Goal: Information Seeking & Learning: Learn about a topic

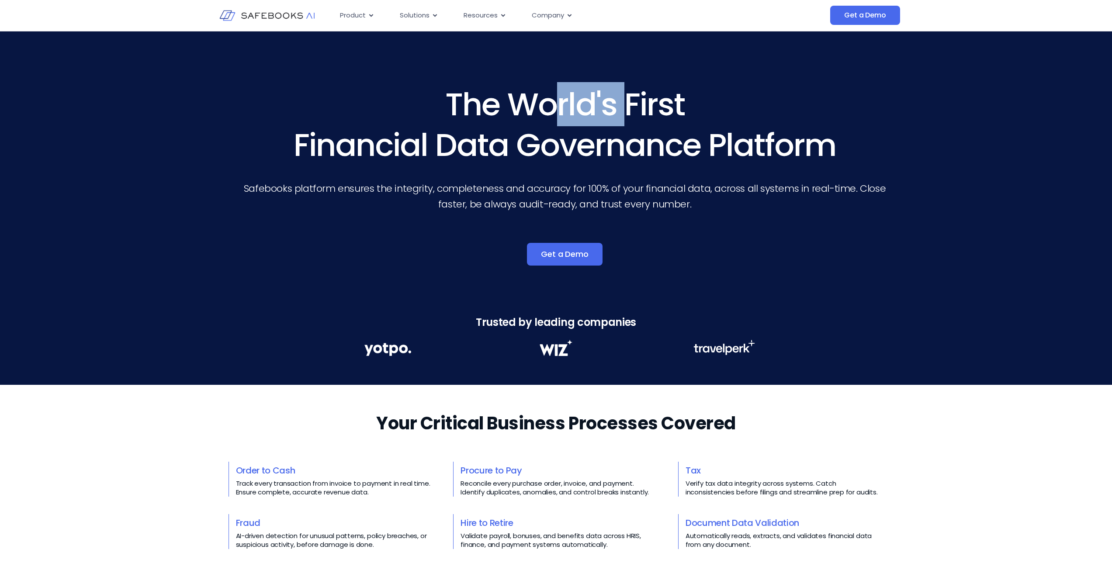
drag, startPoint x: 580, startPoint y: 104, endPoint x: 621, endPoint y: 105, distance: 40.7
click at [622, 104] on h3 "The World's First Financial Data Governance Platform" at bounding box center [564, 124] width 651 height 81
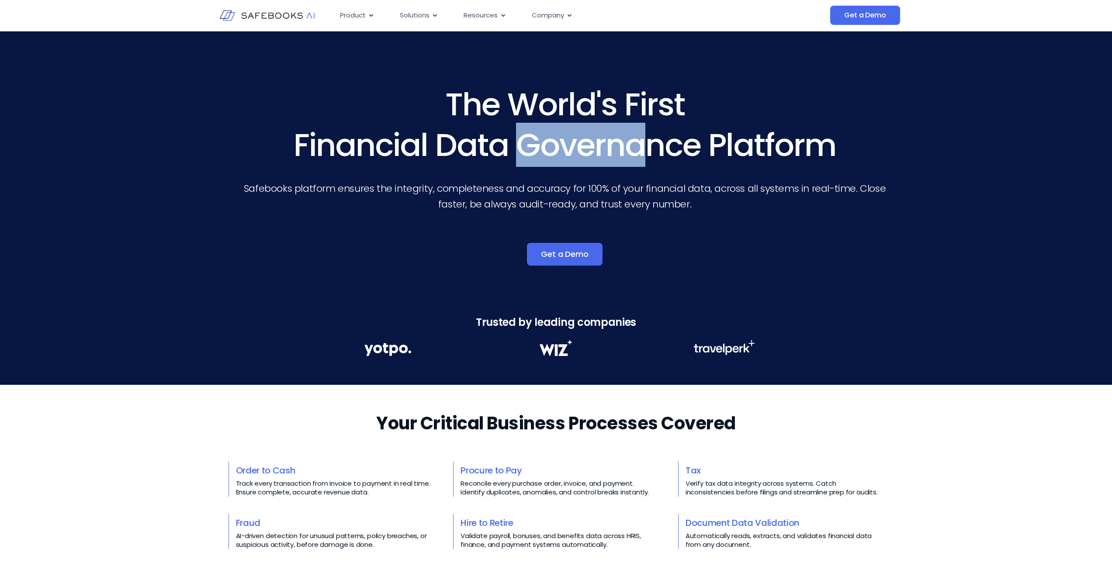
drag, startPoint x: 502, startPoint y: 147, endPoint x: 626, endPoint y: 160, distance: 124.9
click at [632, 155] on h3 "The World's First Financial Data Governance Platform" at bounding box center [564, 124] width 651 height 81
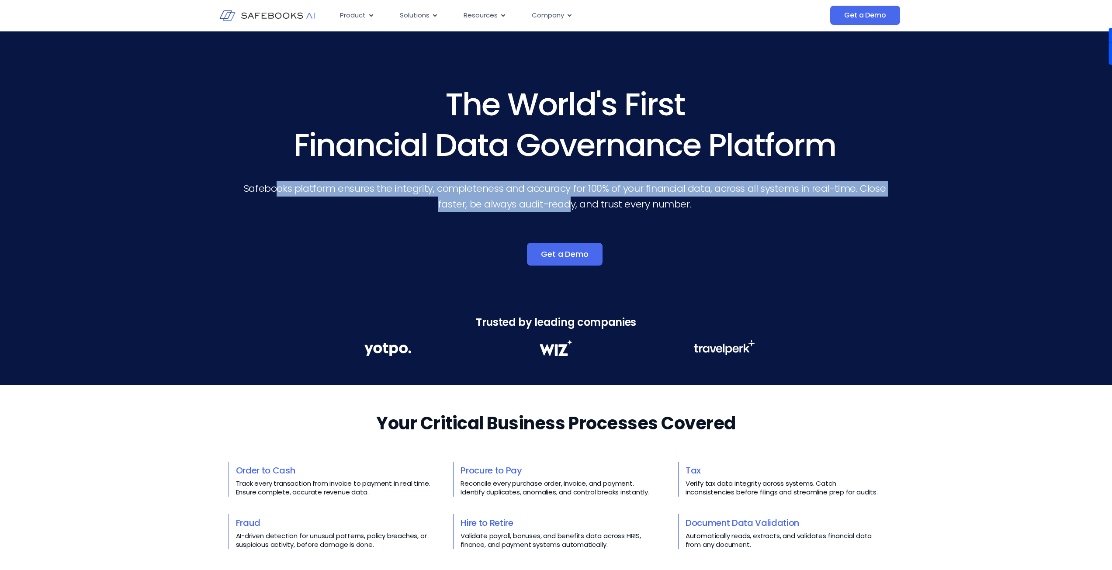
drag, startPoint x: 282, startPoint y: 189, endPoint x: 621, endPoint y: 206, distance: 339.1
click at [621, 206] on p "Safebooks platform ensures the integrity, completeness and accuracy for 100% of…" at bounding box center [564, 196] width 651 height 31
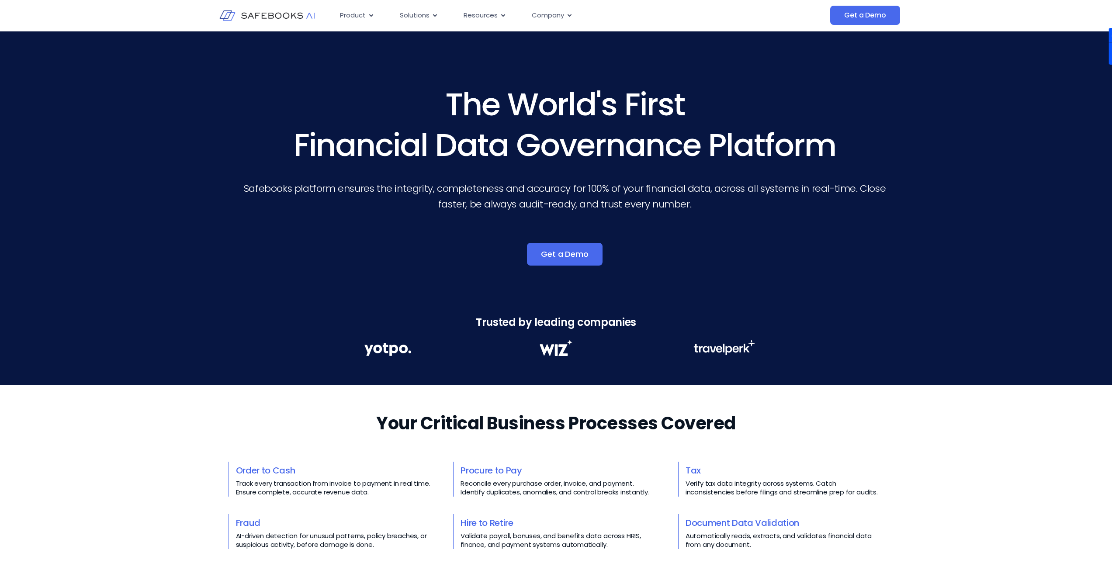
click at [679, 206] on p "Safebooks platform ensures the integrity, completeness and accuracy for 100% of…" at bounding box center [564, 196] width 651 height 31
drag, startPoint x: 628, startPoint y: 189, endPoint x: 856, endPoint y: 188, distance: 227.7
click at [851, 188] on p "Safebooks platform ensures the integrity, completeness and accuracy for 100% of…" at bounding box center [564, 196] width 651 height 31
drag, startPoint x: 482, startPoint y: 208, endPoint x: 633, endPoint y: 216, distance: 150.6
click at [607, 213] on div "The World's First Financial Data Governance Platform Safebooks platform ensures…" at bounding box center [565, 181] width 868 height 195
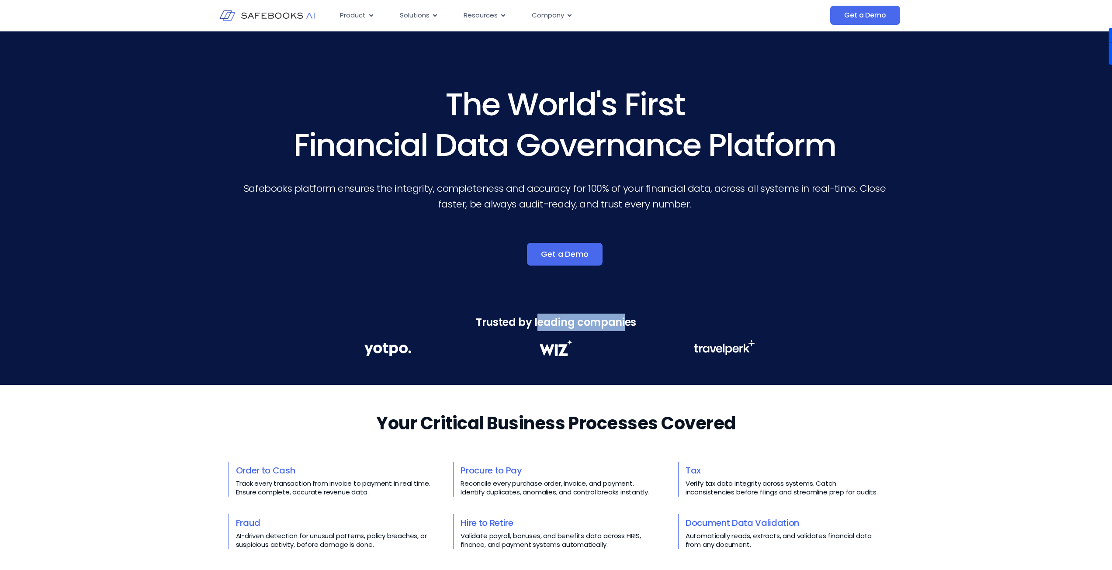
drag, startPoint x: 539, startPoint y: 317, endPoint x: 628, endPoint y: 318, distance: 89.6
click at [628, 318] on h3 "Trusted by leading companies" at bounding box center [556, 322] width 1112 height 17
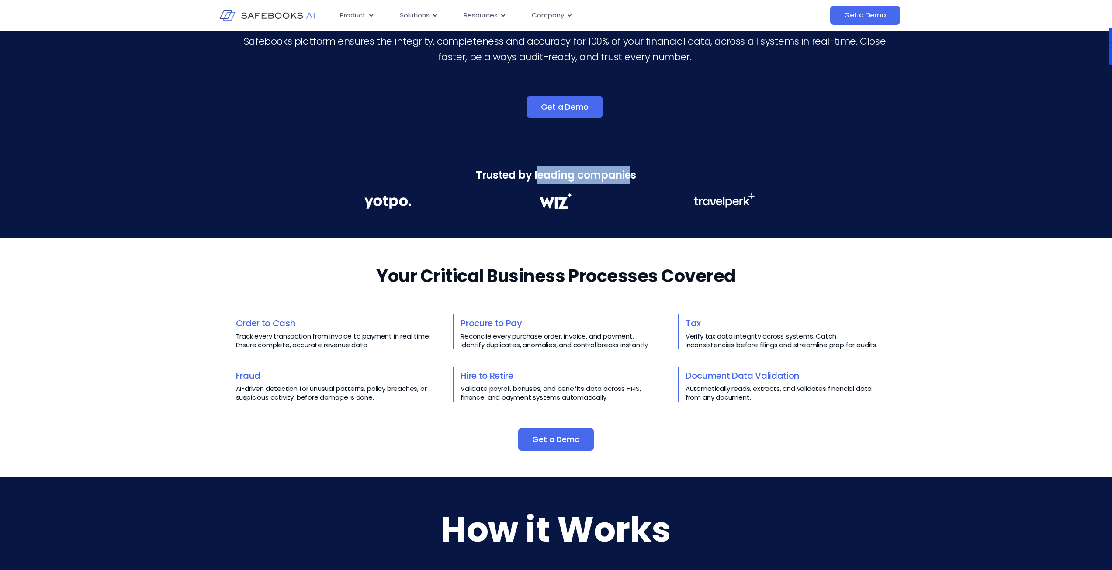
scroll to position [175, 0]
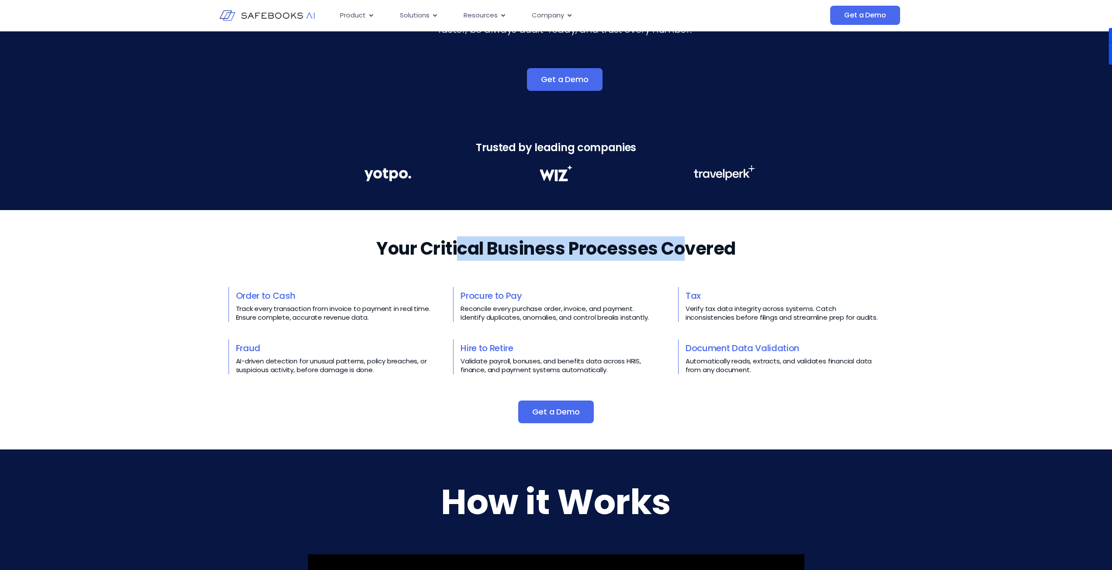
drag, startPoint x: 461, startPoint y: 251, endPoint x: 711, endPoint y: 243, distance: 250.1
click at [701, 246] on h2 "Your Critical Business Processes Covered​​" at bounding box center [556, 248] width 360 height 24
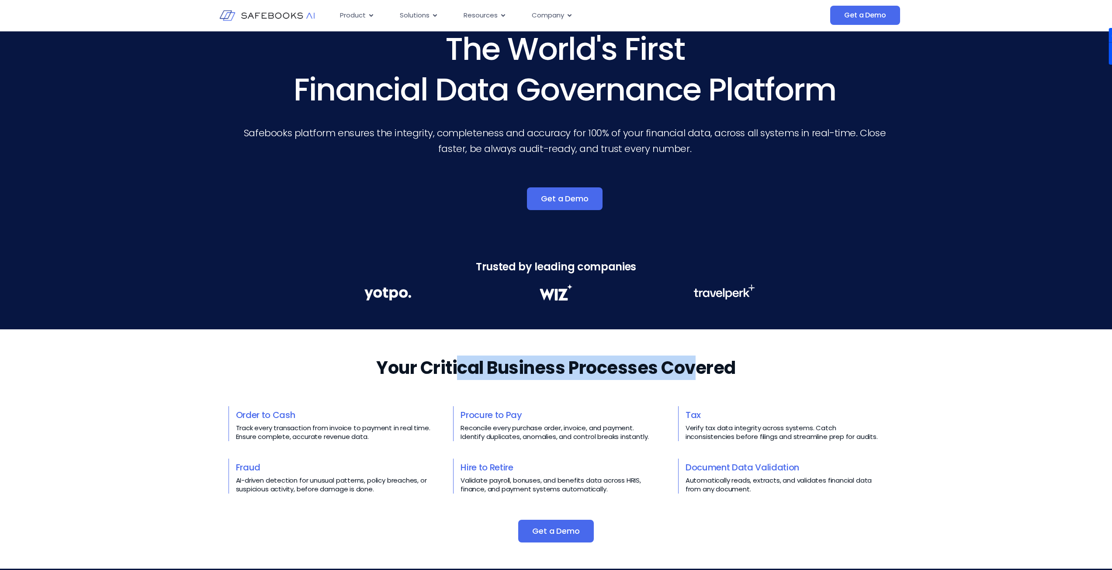
scroll to position [44, 0]
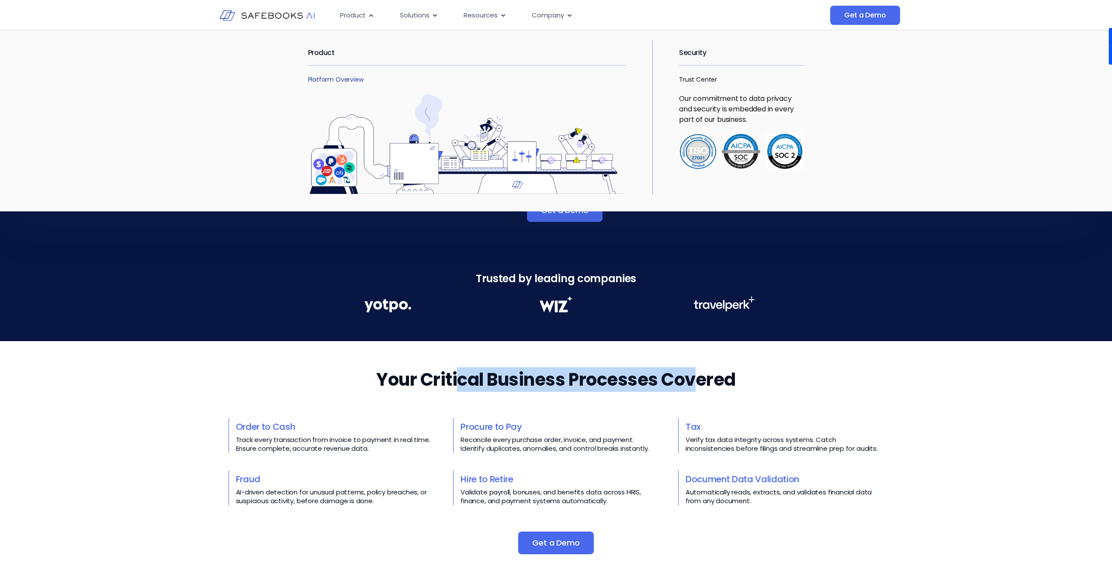
click at [326, 82] on link "Platform Overview" at bounding box center [336, 79] width 56 height 9
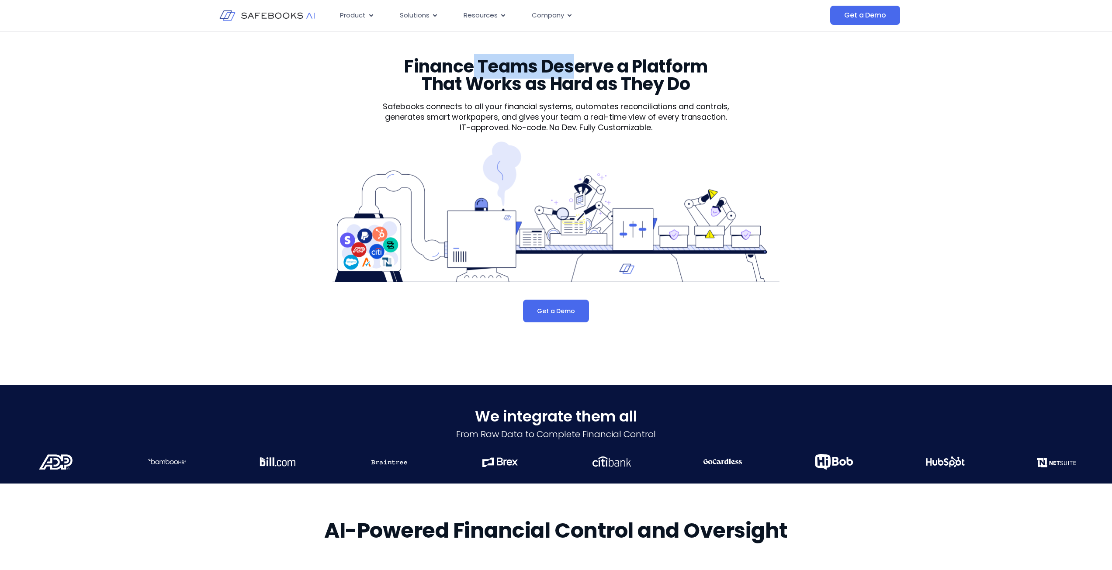
drag, startPoint x: 470, startPoint y: 66, endPoint x: 665, endPoint y: 77, distance: 195.2
click at [669, 75] on h3 "Finance Teams Deserve a Platform That Works as Hard as They Do" at bounding box center [555, 75] width 337 height 35
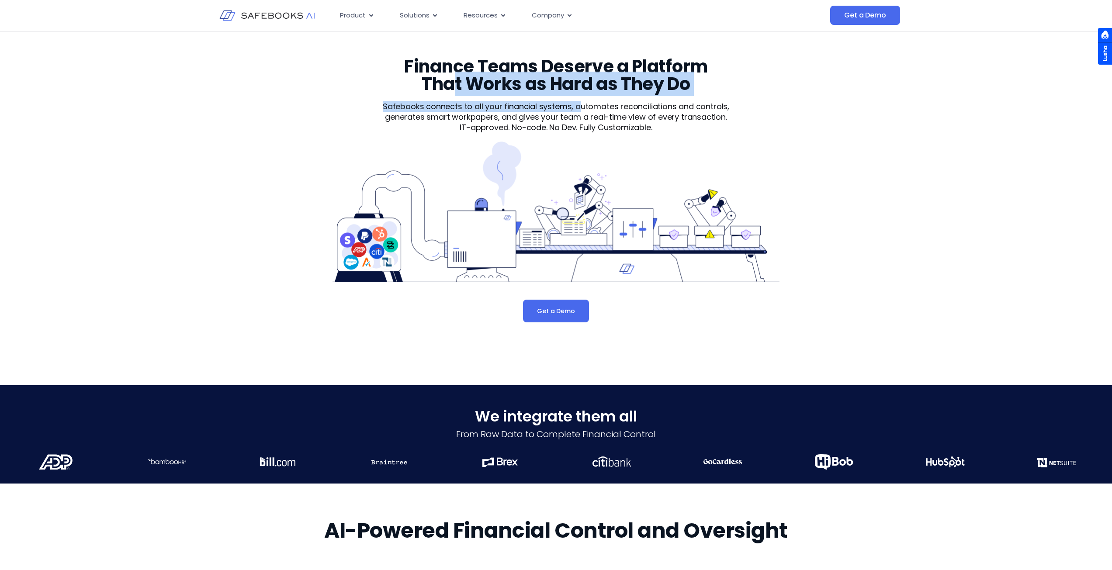
drag, startPoint x: 455, startPoint y: 90, endPoint x: 593, endPoint y: 102, distance: 138.6
click at [593, 102] on div "Finance Teams Deserve a Platform That Works as Hard as They Do Safebooks connec…" at bounding box center [556, 190] width 496 height 265
click at [291, 15] on img at bounding box center [267, 16] width 96 height 28
